Goal: Find specific page/section: Find specific page/section

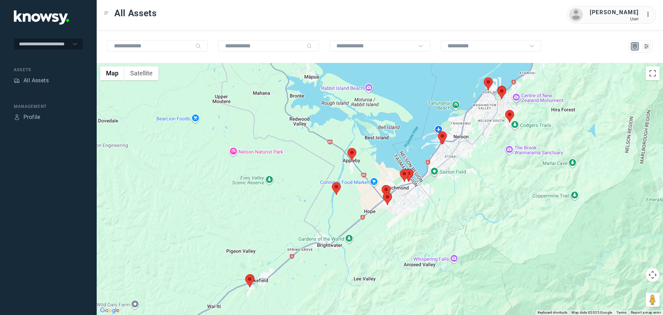
click at [347, 148] on area at bounding box center [347, 148] width 0 height 0
click at [370, 110] on button "Close" at bounding box center [366, 115] width 17 height 17
click at [332, 182] on area at bounding box center [332, 182] width 0 height 0
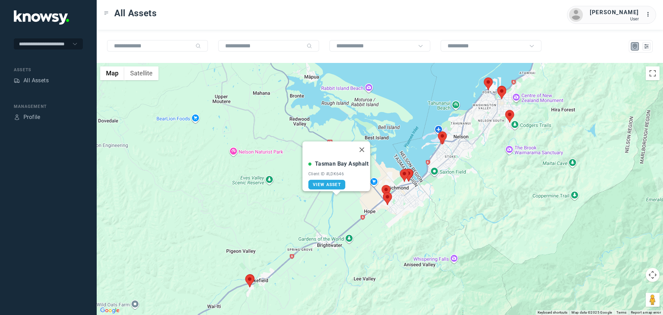
drag, startPoint x: 364, startPoint y: 145, endPoint x: 370, endPoint y: 167, distance: 23.3
click at [364, 146] on button "Close" at bounding box center [362, 149] width 17 height 17
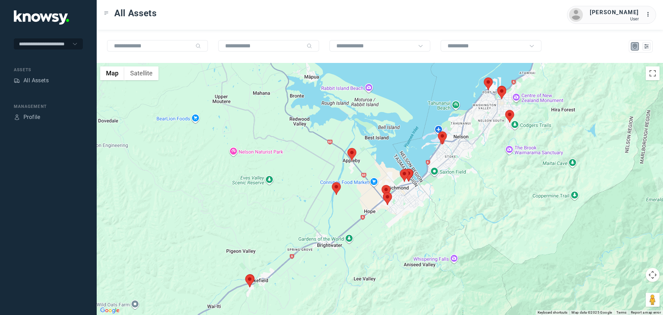
click at [383, 192] on area at bounding box center [383, 192] width 0 height 0
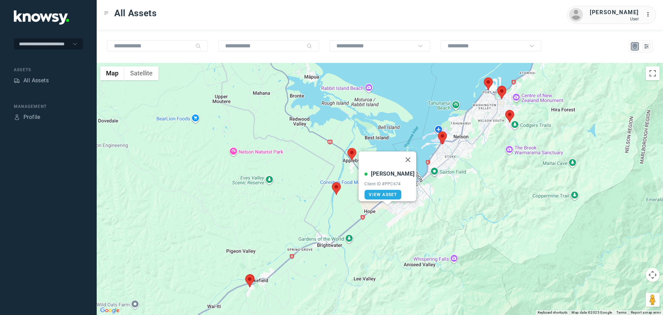
drag, startPoint x: 405, startPoint y: 154, endPoint x: 390, endPoint y: 180, distance: 29.8
click at [405, 154] on button "Close" at bounding box center [408, 159] width 17 height 17
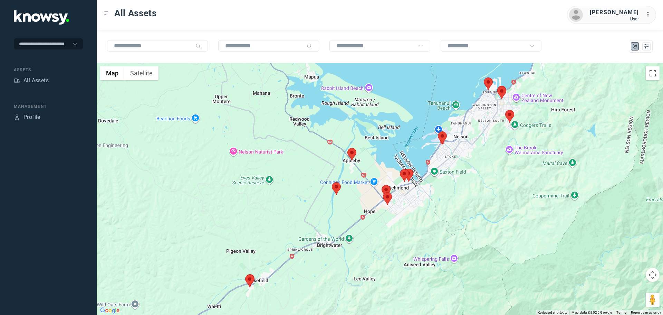
click at [382, 185] on area at bounding box center [382, 185] width 0 height 0
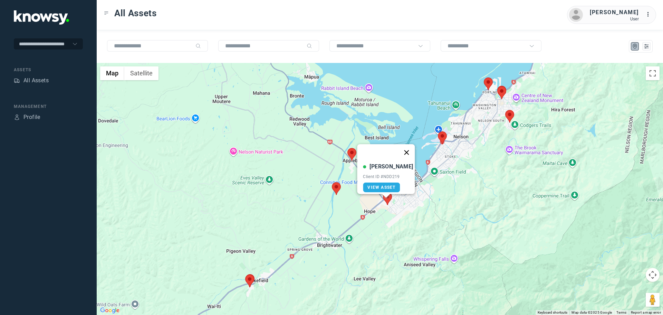
click at [398, 152] on button "Close" at bounding box center [406, 152] width 17 height 17
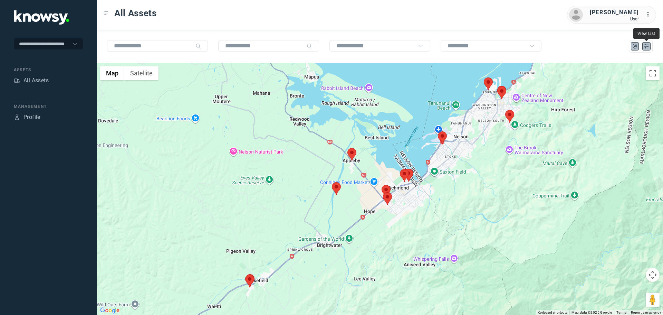
drag, startPoint x: 646, startPoint y: 46, endPoint x: 640, endPoint y: 50, distance: 6.8
click at [646, 47] on icon "List" at bounding box center [646, 46] width 6 height 6
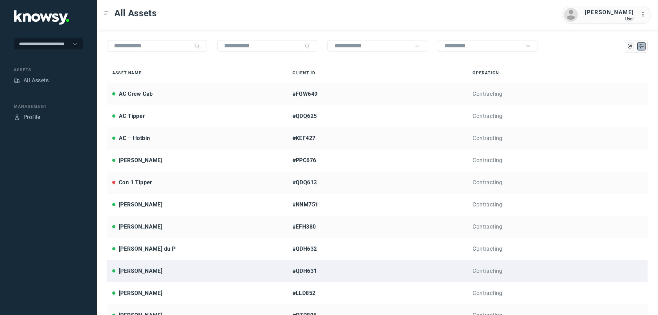
click at [129, 272] on div "[PERSON_NAME]" at bounding box center [141, 271] width 44 height 8
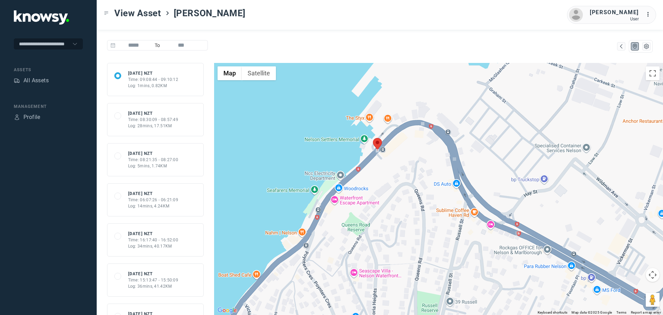
drag, startPoint x: 325, startPoint y: 160, endPoint x: 393, endPoint y: 179, distance: 70.6
click at [377, 175] on div at bounding box center [438, 189] width 449 height 252
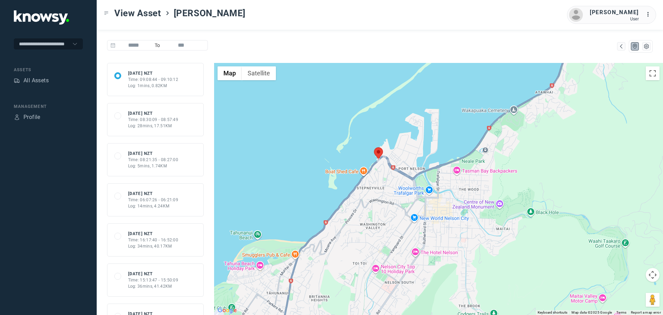
click at [156, 120] on div "Time: 08:30:09 - 08:57:49" at bounding box center [153, 119] width 50 height 6
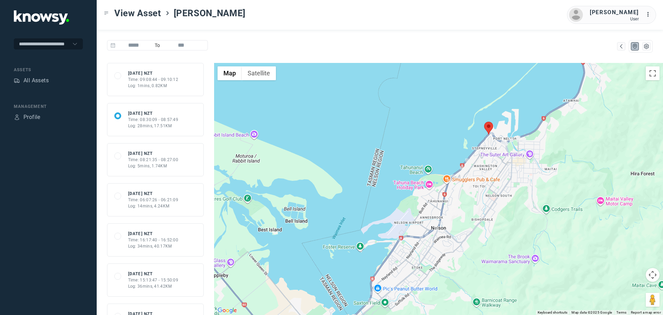
drag, startPoint x: 510, startPoint y: 129, endPoint x: 485, endPoint y: 191, distance: 66.5
click at [485, 191] on div at bounding box center [438, 189] width 449 height 252
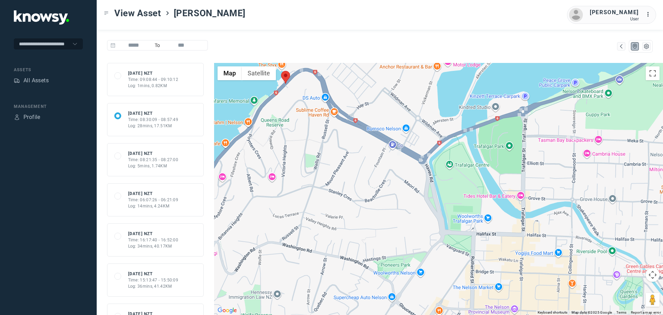
drag, startPoint x: 508, startPoint y: 129, endPoint x: 501, endPoint y: 213, distance: 83.9
click at [501, 213] on div at bounding box center [438, 189] width 449 height 252
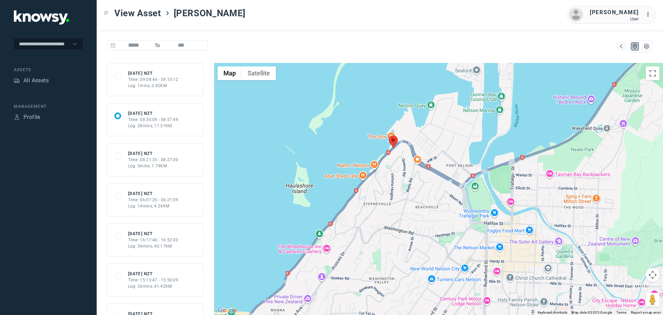
click at [161, 83] on div "Log: 1mins, 0.82KM" at bounding box center [153, 86] width 50 height 6
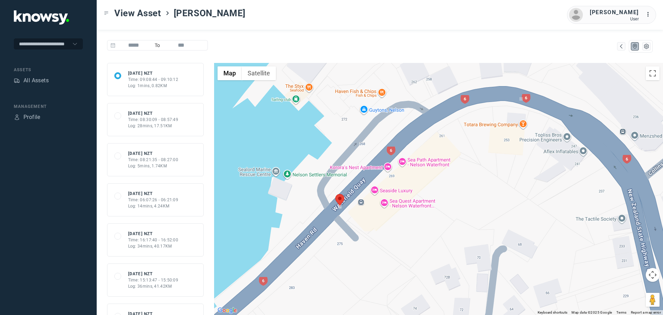
drag, startPoint x: 388, startPoint y: 191, endPoint x: 446, endPoint y: 170, distance: 61.9
click at [446, 170] on div at bounding box center [438, 189] width 449 height 252
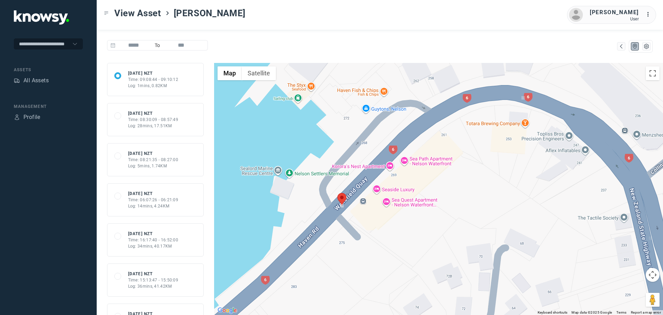
click at [160, 160] on div "Time: 08:21:35 - 08:27:00" at bounding box center [153, 159] width 50 height 6
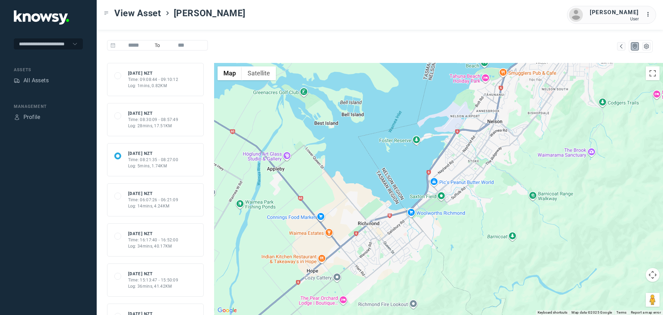
drag, startPoint x: 410, startPoint y: 252, endPoint x: 429, endPoint y: 182, distance: 73.0
click at [429, 182] on div at bounding box center [438, 189] width 449 height 252
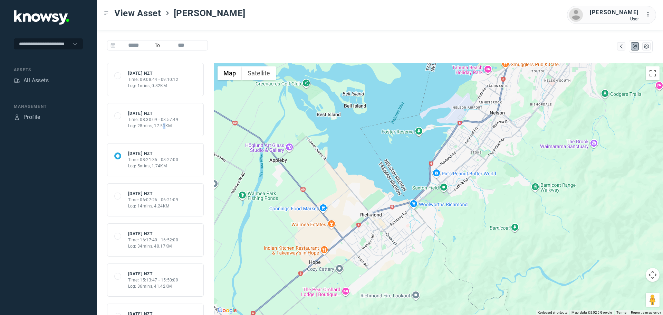
click at [164, 123] on div "Log: 28mins, 17.51KM" at bounding box center [153, 126] width 50 height 6
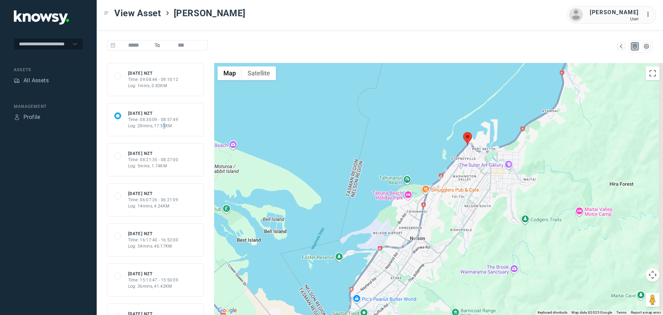
drag, startPoint x: 519, startPoint y: 131, endPoint x: 469, endPoint y: 201, distance: 86.0
click at [469, 201] on div at bounding box center [438, 189] width 449 height 252
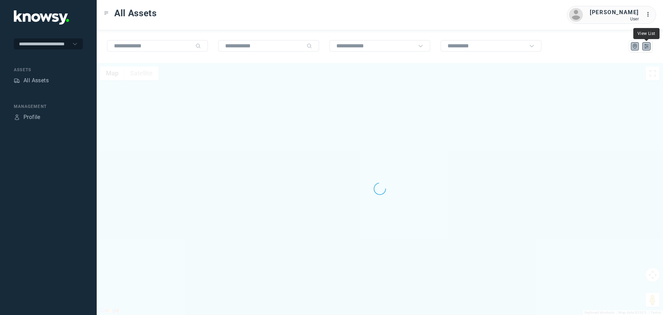
click at [646, 47] on icon "List" at bounding box center [646, 46] width 6 height 6
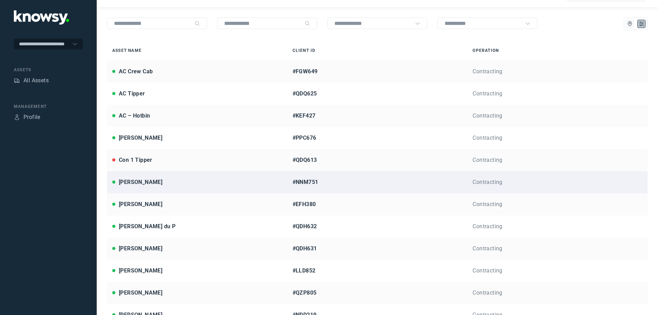
scroll to position [35, 0]
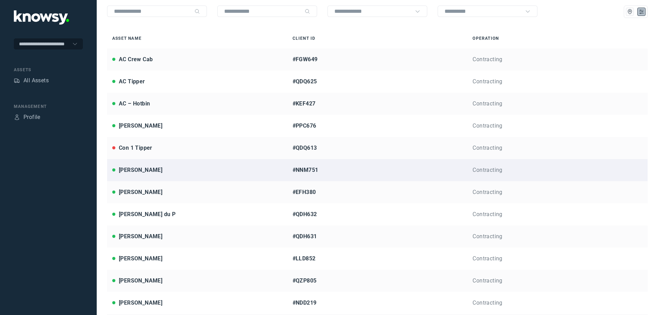
click at [137, 169] on div "[PERSON_NAME]" at bounding box center [141, 170] width 44 height 8
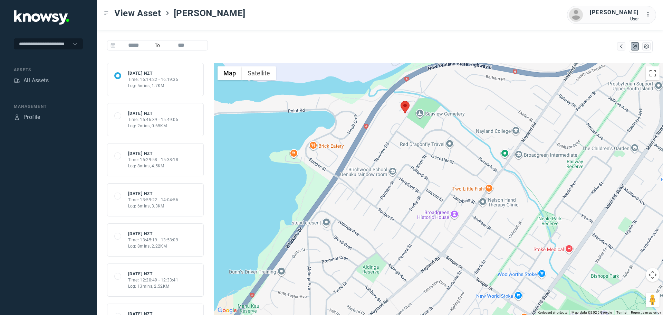
drag, startPoint x: 414, startPoint y: 122, endPoint x: 440, endPoint y: 170, distance: 54.5
click at [440, 170] on div at bounding box center [438, 189] width 449 height 252
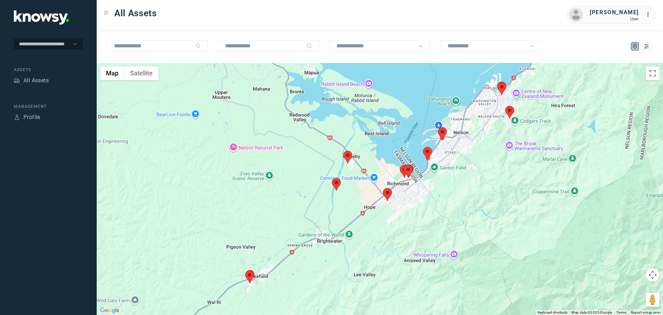
click at [438, 127] on area at bounding box center [438, 127] width 0 height 0
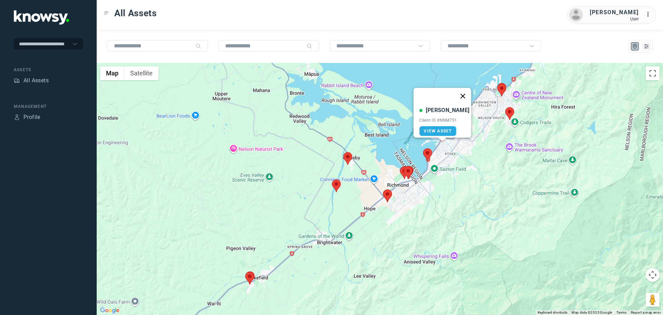
click at [460, 88] on button "Close" at bounding box center [463, 96] width 17 height 17
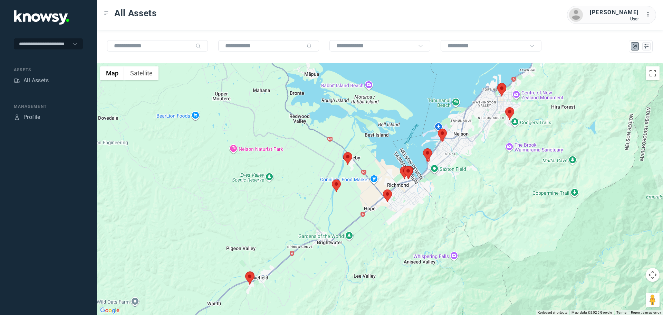
click at [505, 107] on area at bounding box center [505, 107] width 0 height 0
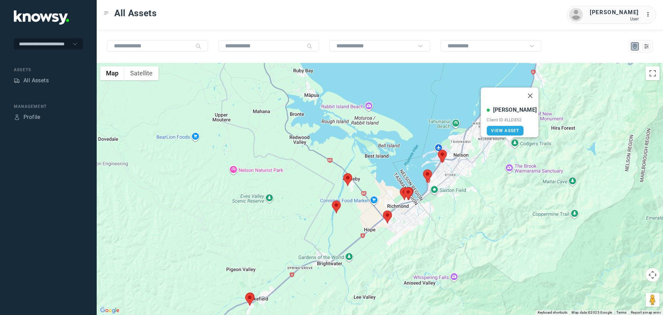
drag, startPoint x: 528, startPoint y: 91, endPoint x: 519, endPoint y: 98, distance: 11.3
click at [527, 91] on button "Close" at bounding box center [530, 95] width 17 height 17
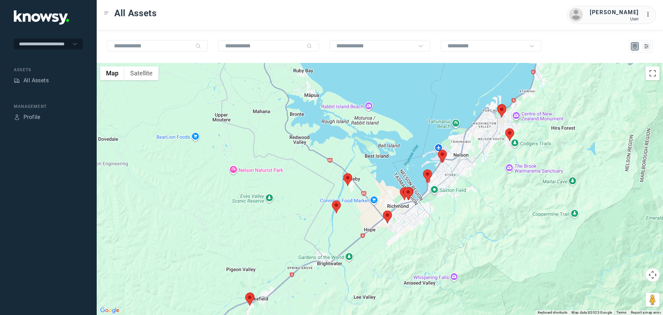
click at [497, 105] on area at bounding box center [497, 105] width 0 height 0
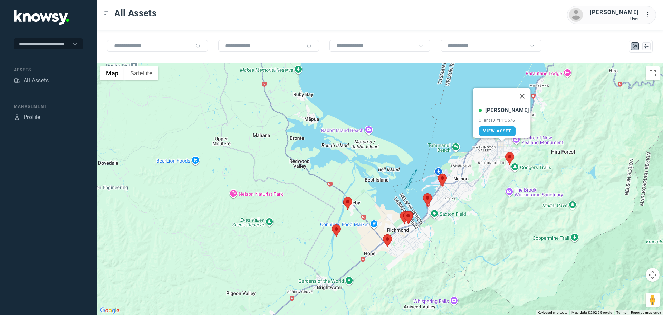
drag, startPoint x: 518, startPoint y: 90, endPoint x: 484, endPoint y: 126, distance: 49.3
click at [514, 96] on button "Close" at bounding box center [522, 96] width 17 height 17
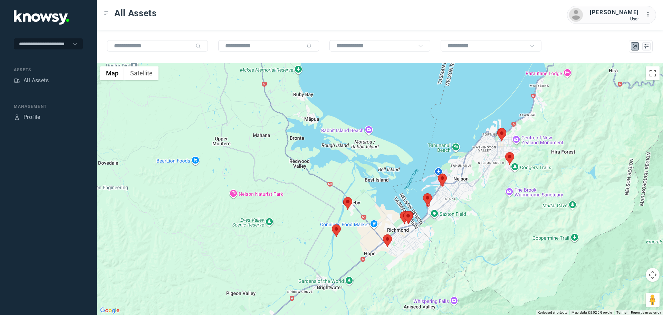
click at [423, 193] on area at bounding box center [423, 193] width 0 height 0
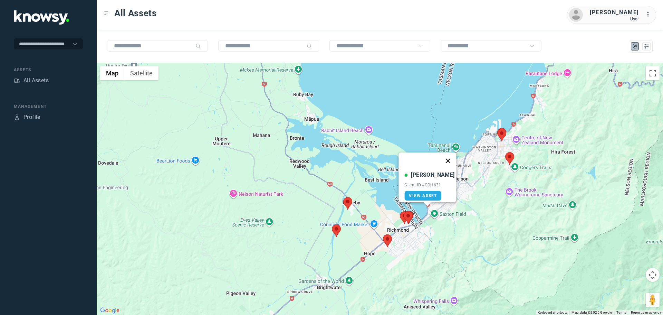
click at [446, 156] on button "Close" at bounding box center [448, 160] width 17 height 17
